Goal: Task Accomplishment & Management: Manage account settings

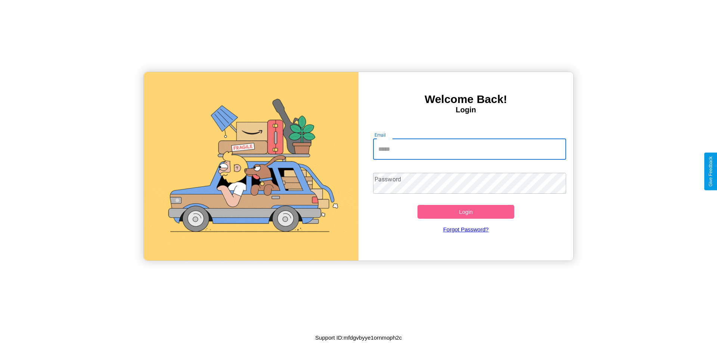
click at [469, 149] on input "Email" at bounding box center [469, 149] width 193 height 21
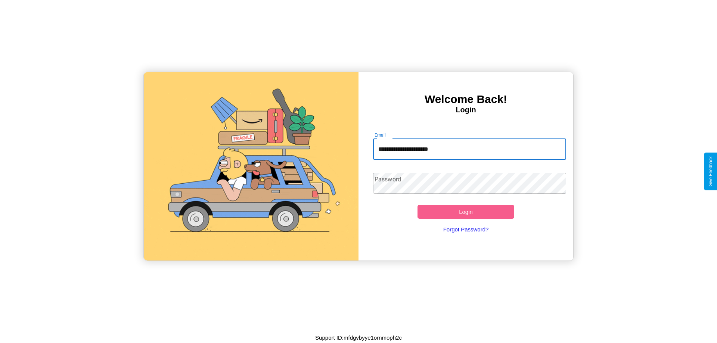
type input "**********"
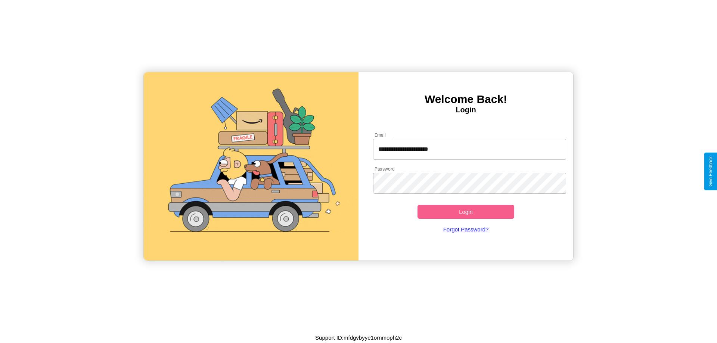
click at [466, 212] on button "Login" at bounding box center [465, 212] width 97 height 14
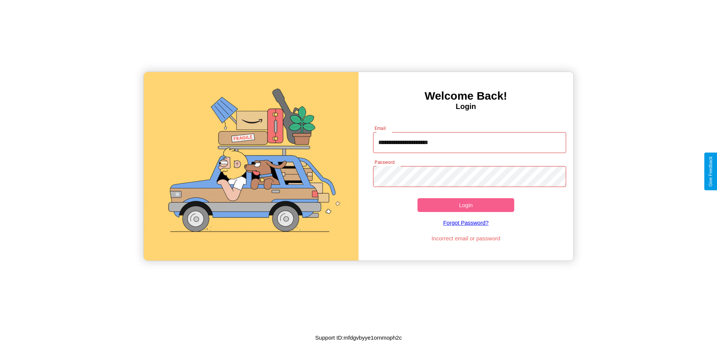
click at [466, 205] on button "Login" at bounding box center [465, 205] width 97 height 14
